Goal: Navigation & Orientation: Find specific page/section

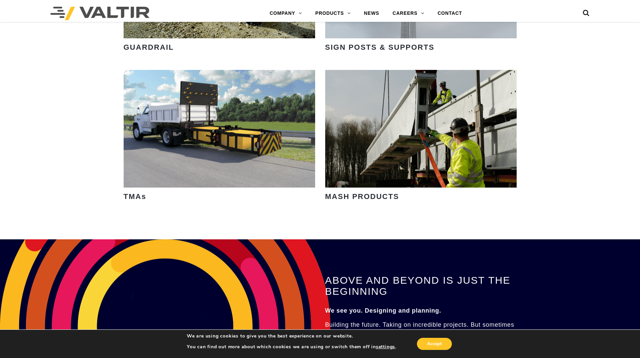
scroll to position [1310, 0]
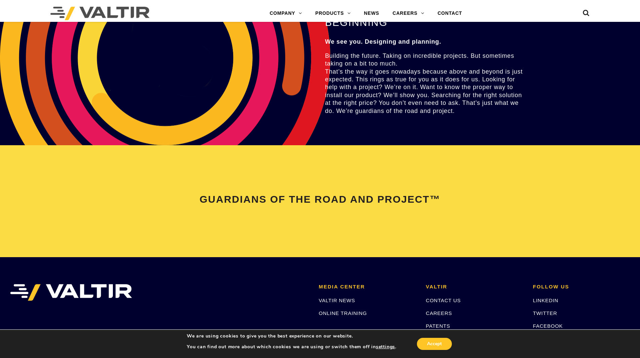
click at [446, 116] on div "ABOVE AND BEYOND IS JUST THE BEGINNING We see you. Designing and planning. Buil…" at bounding box center [426, 57] width 203 height 175
click at [322, 162] on div "GUARDIANS OF THE ROAD AND PROJECT™" at bounding box center [320, 201] width 640 height 112
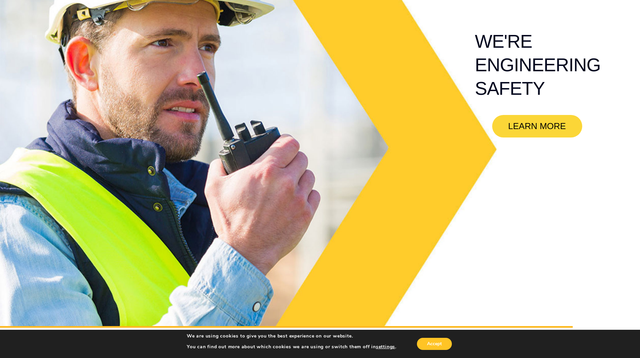
scroll to position [0, 0]
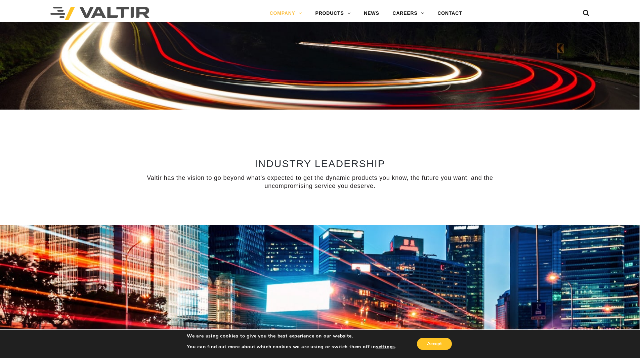
scroll to position [571, 0]
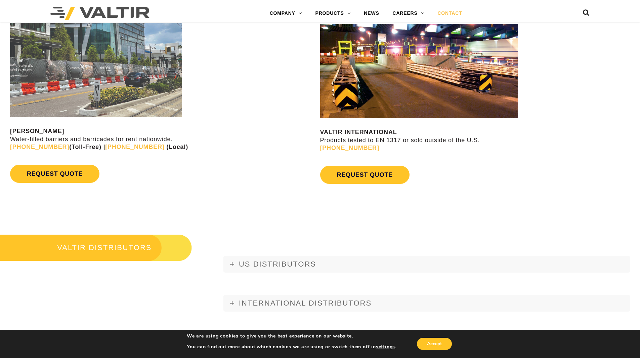
scroll to position [840, 0]
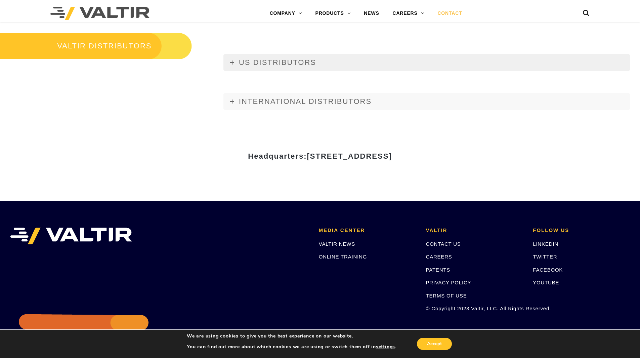
click at [234, 64] on link "US DISTRIBUTORS" at bounding box center [426, 62] width 406 height 17
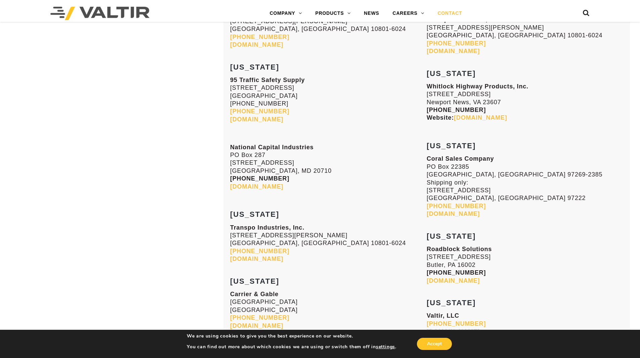
scroll to position [2788, 0]
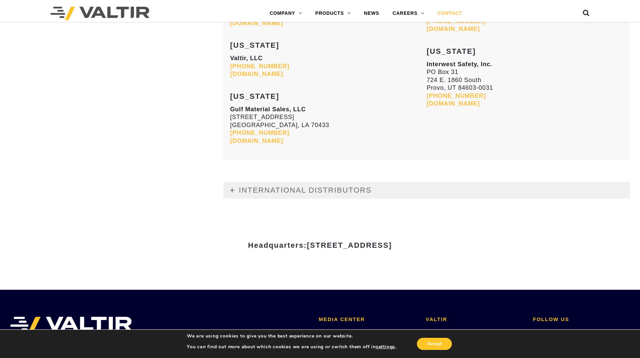
click at [228, 196] on link "INTERNATIONAL DISTRIBUTORS" at bounding box center [426, 190] width 406 height 17
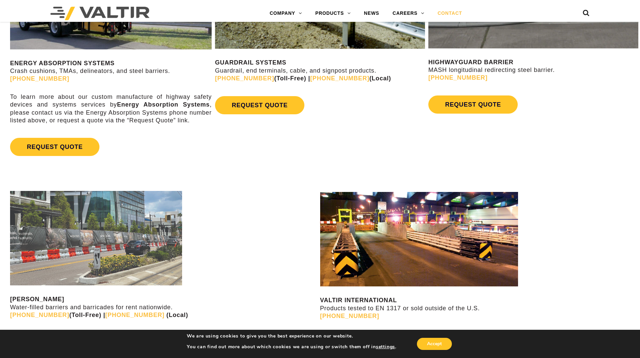
scroll to position [672, 0]
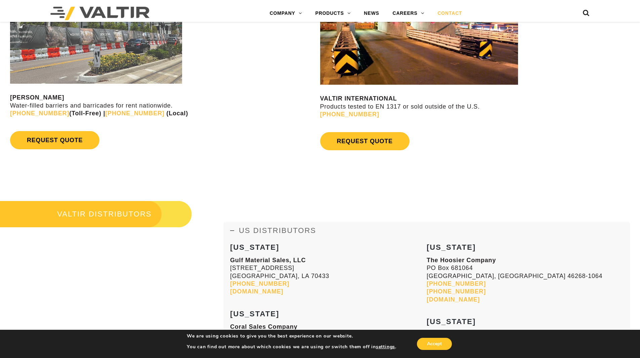
click at [229, 230] on link "US DISTRIBUTORS" at bounding box center [426, 230] width 406 height 17
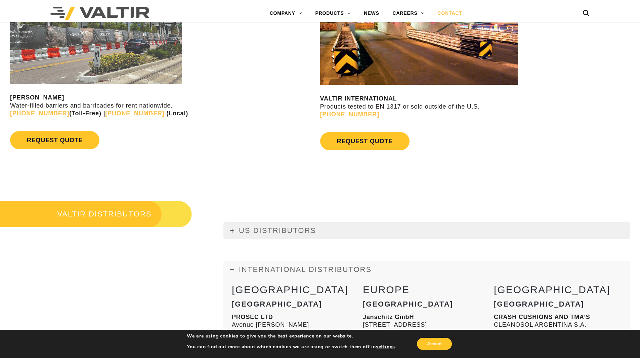
click at [233, 231] on icon at bounding box center [232, 230] width 4 height 4
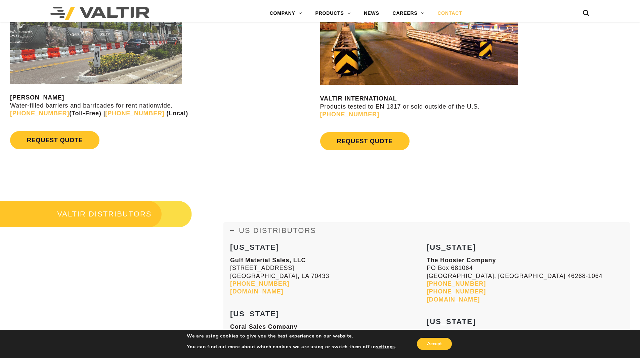
scroll to position [806, 0]
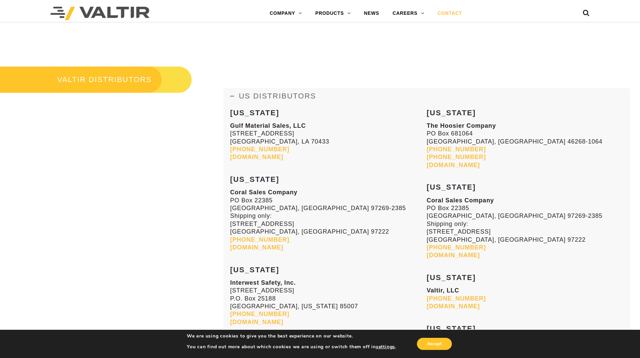
click at [615, 191] on h3 "[US_STATE]" at bounding box center [525, 183] width 197 height 16
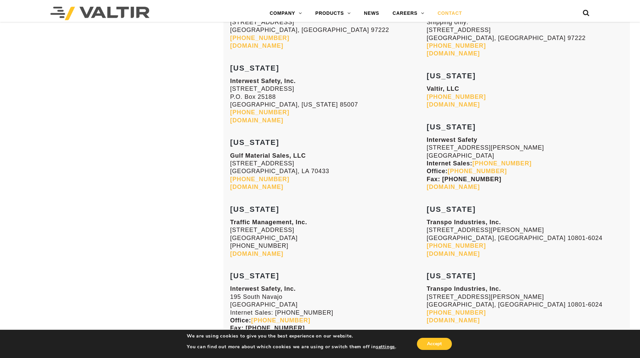
scroll to position [672, 0]
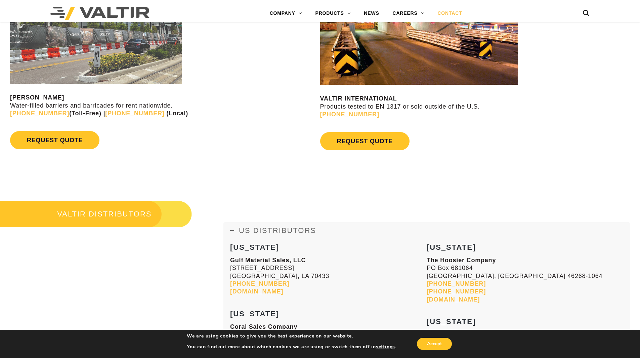
click at [169, 215] on h3 "VALTIR DISTRIBUTORS" at bounding box center [96, 214] width 192 height 28
click at [177, 216] on h3 "VALTIR DISTRIBUTORS" at bounding box center [96, 214] width 192 height 28
click at [232, 230] on icon at bounding box center [232, 230] width 4 height 4
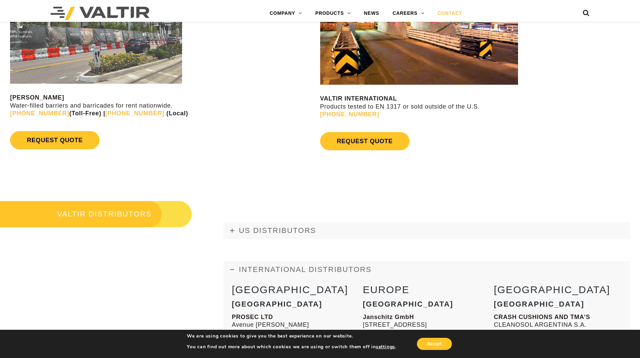
click at [232, 271] on icon at bounding box center [232, 269] width 4 height 4
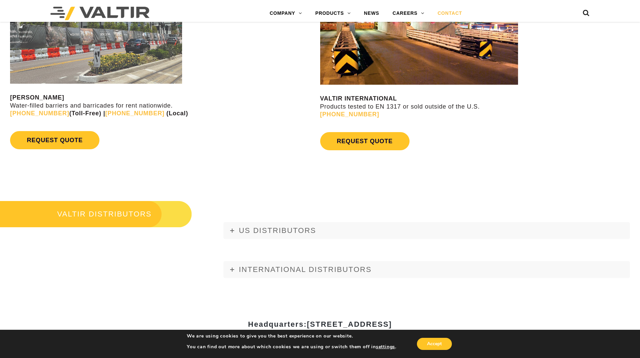
click at [545, 127] on div "VALTIR INTERNATIONAL Products tested to EN 1317 or sold outside of the U.S. [PH…" at bounding box center [480, 68] width 320 height 170
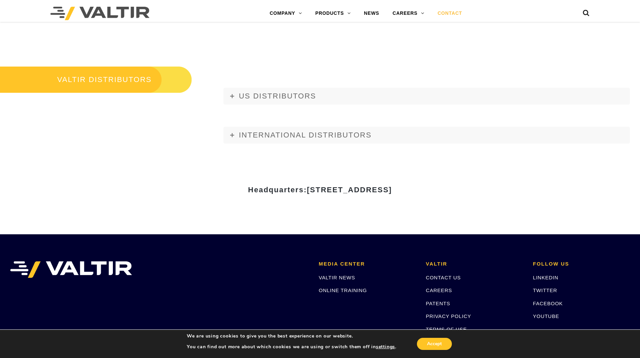
scroll to position [873, 0]
